Goal: Transaction & Acquisition: Purchase product/service

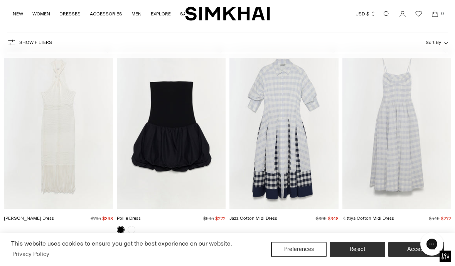
scroll to position [12, 0]
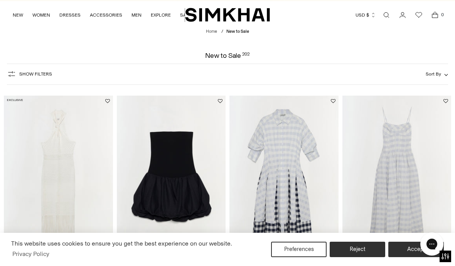
click at [32, 78] on button "Show Filters" at bounding box center [29, 74] width 45 height 12
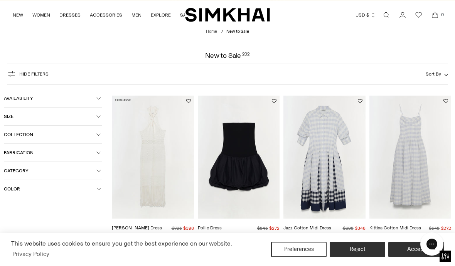
click at [102, 120] on button "Size" at bounding box center [53, 117] width 98 height 18
click at [18, 138] on div "XS" at bounding box center [19, 133] width 30 height 12
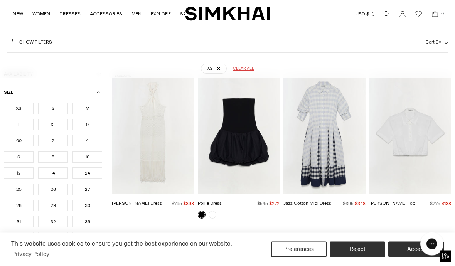
scroll to position [57, 0]
click at [92, 126] on div "0" at bounding box center [88, 125] width 30 height 12
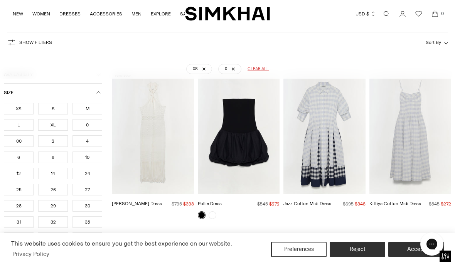
click at [101, 97] on button "Size" at bounding box center [53, 93] width 98 height 18
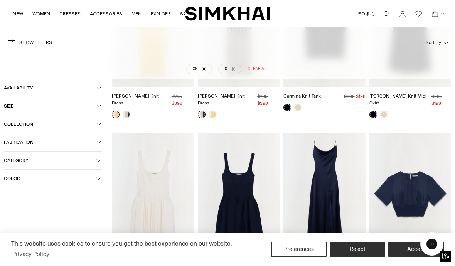
scroll to position [1649, 0]
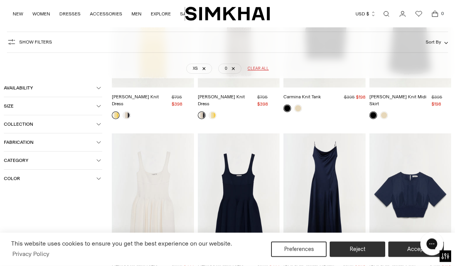
click at [252, 183] on img "Elektra Knit Mini Dress" at bounding box center [239, 195] width 82 height 123
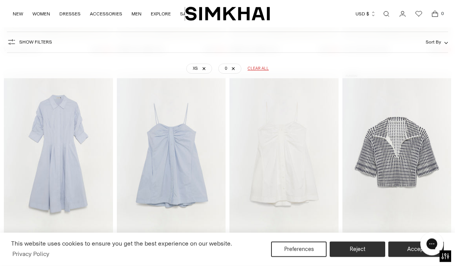
scroll to position [3079, 0]
click at [160, 173] on img "Kendall Cotton Mini Dress" at bounding box center [171, 153] width 109 height 164
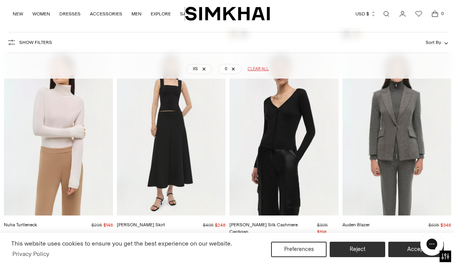
scroll to position [8104, 0]
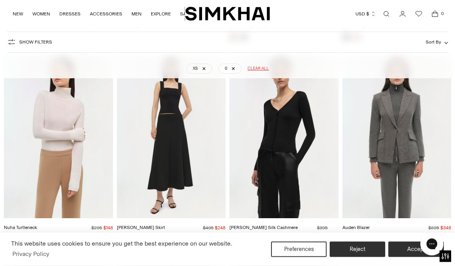
click at [413, 156] on img "Auden Blazer" at bounding box center [397, 138] width 109 height 164
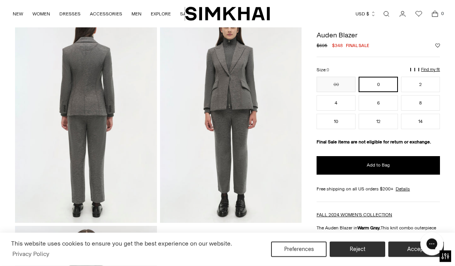
scroll to position [259, 0]
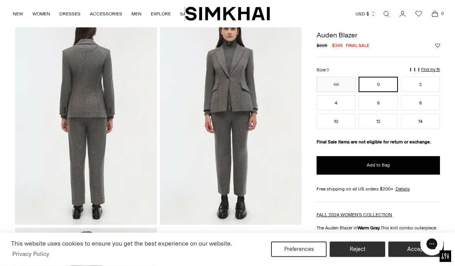
click at [326, 36] on h1 "Auden Blazer" at bounding box center [379, 35] width 124 height 7
click at [387, 15] on link "Open search modal" at bounding box center [386, 13] width 15 height 15
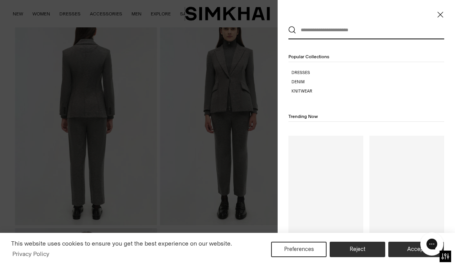
scroll to position [0, 0]
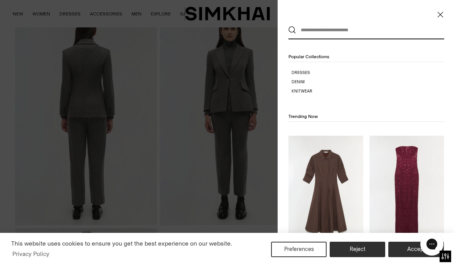
click at [332, 32] on input "text" at bounding box center [364, 30] width 137 height 17
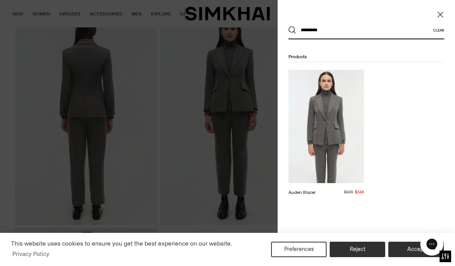
type input "*********"
click at [293, 30] on button "Search" at bounding box center [293, 30] width 8 height 8
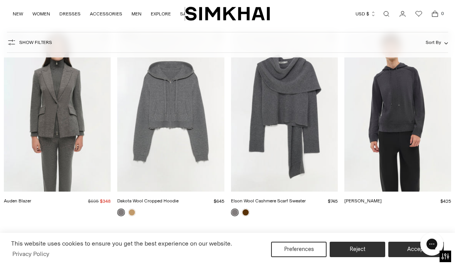
scroll to position [117, 0]
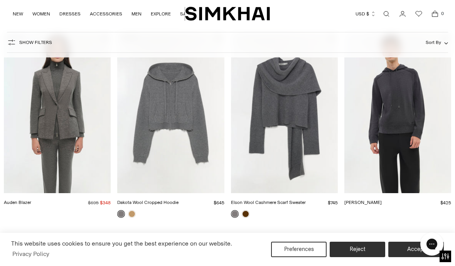
click at [56, 147] on img "Auden Blazer" at bounding box center [57, 113] width 107 height 161
